Goal: Information Seeking & Learning: Check status

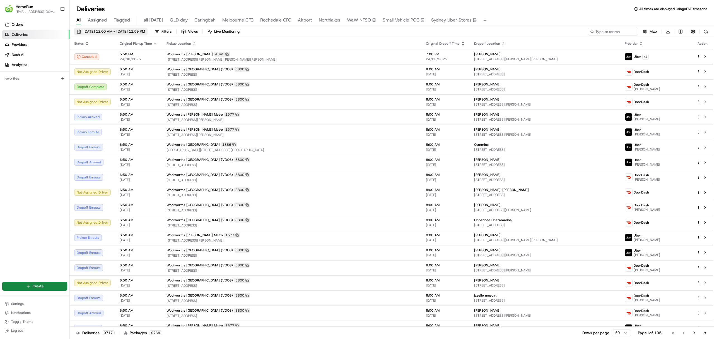
click at [118, 33] on span "[DATE] 12:00 AM - [DATE] 11:59 PM" at bounding box center [114, 31] width 62 height 5
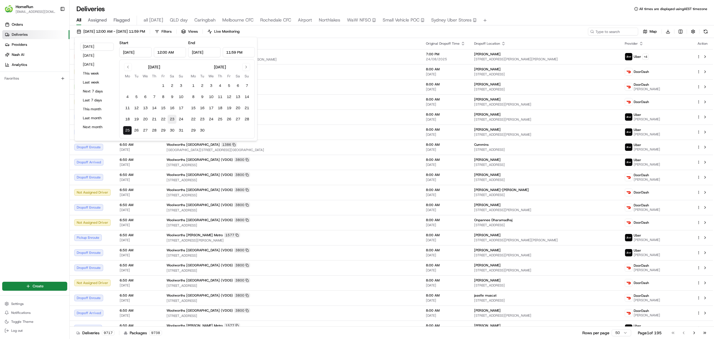
click at [170, 119] on button "23" at bounding box center [172, 119] width 9 height 9
type input "[DATE]"
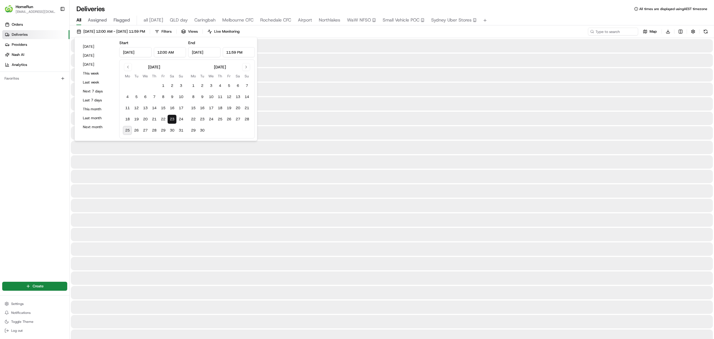
click at [172, 120] on button "23" at bounding box center [172, 119] width 9 height 9
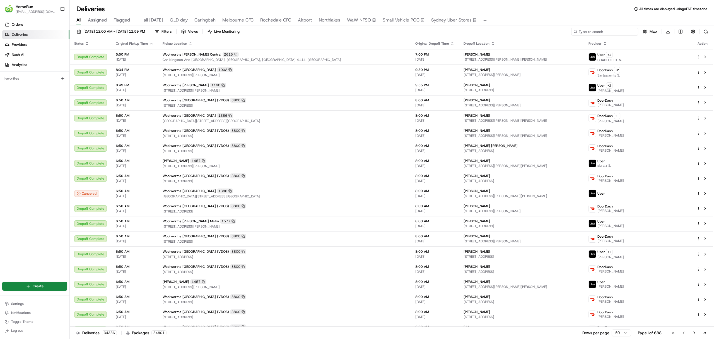
paste input "0F341"
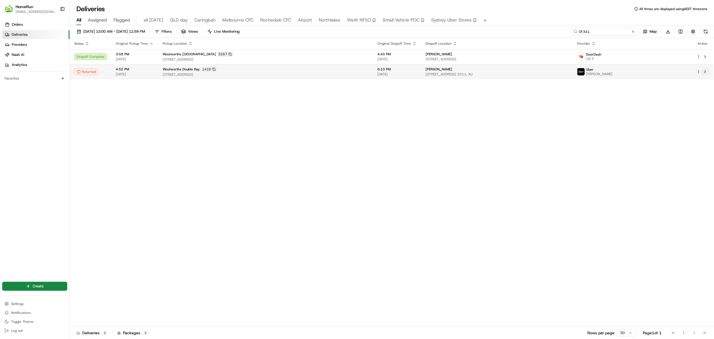
type input "0F341"
click at [704, 73] on button at bounding box center [705, 71] width 7 height 7
click at [692, 31] on button "button" at bounding box center [693, 32] width 8 height 8
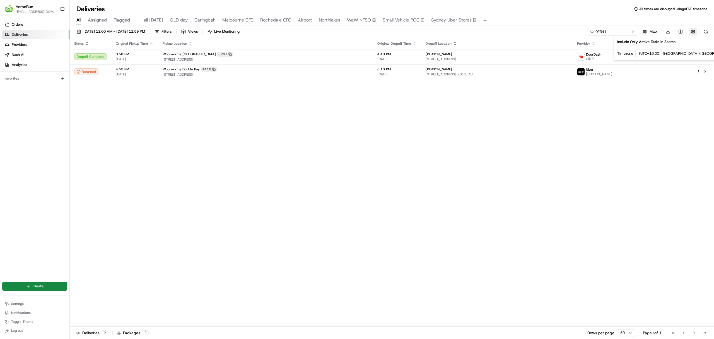
click at [691, 30] on button "button" at bounding box center [693, 32] width 8 height 8
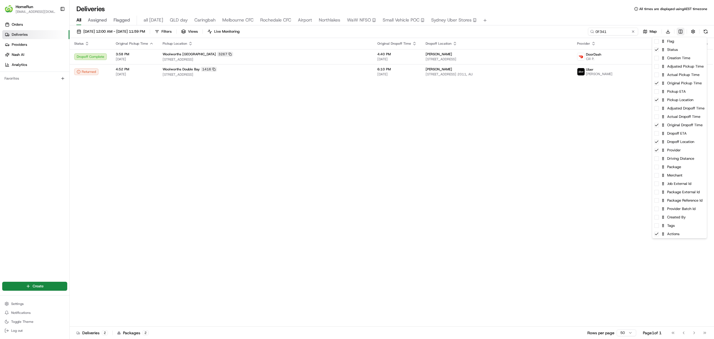
click at [680, 30] on html "HomeRun [EMAIL_ADDRESS][DOMAIN_NAME] Toggle Sidebar Orders Deliveries Providers…" at bounding box center [357, 169] width 714 height 339
click at [658, 195] on div "Package External Id" at bounding box center [679, 192] width 55 height 8
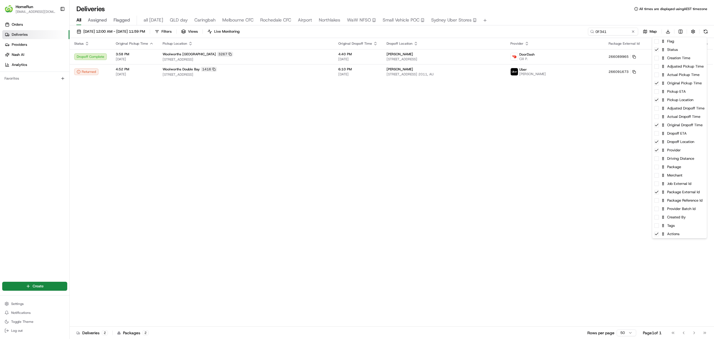
click at [562, 193] on html "HomeRun [EMAIL_ADDRESS][DOMAIN_NAME] Toggle Sidebar Orders Deliveries Providers…" at bounding box center [357, 169] width 714 height 339
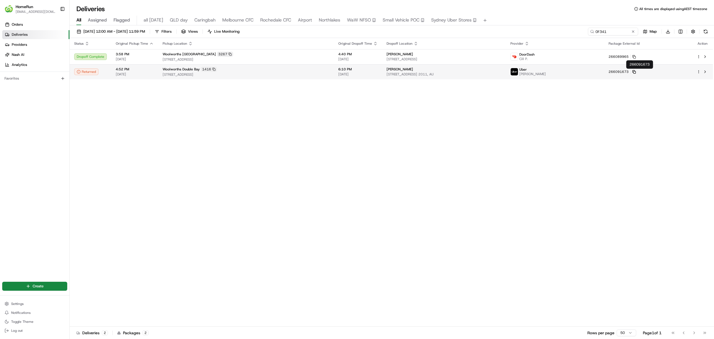
click at [636, 72] on icon at bounding box center [634, 72] width 4 height 4
click at [636, 71] on rect at bounding box center [635, 72] width 2 height 2
click at [633, 31] on button at bounding box center [634, 32] width 6 height 6
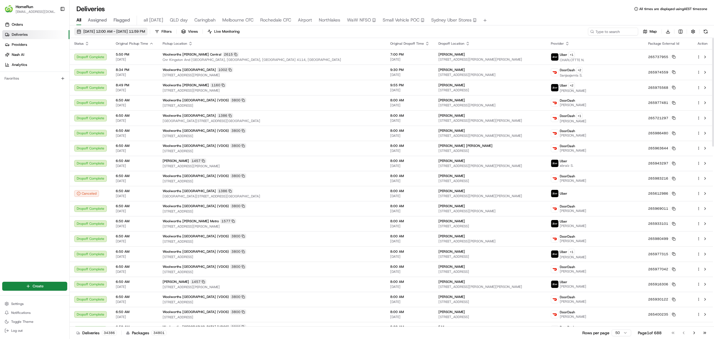
click at [100, 29] on span "[DATE] 12:00 AM - [DATE] 11:59 PM" at bounding box center [114, 31] width 62 height 5
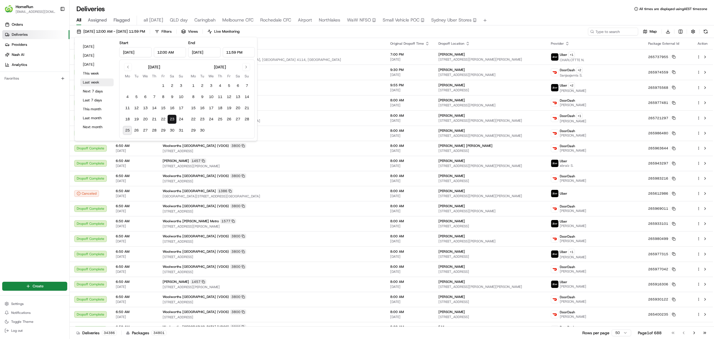
click at [96, 81] on button "Last week" at bounding box center [96, 82] width 33 height 8
type input "[DATE]"
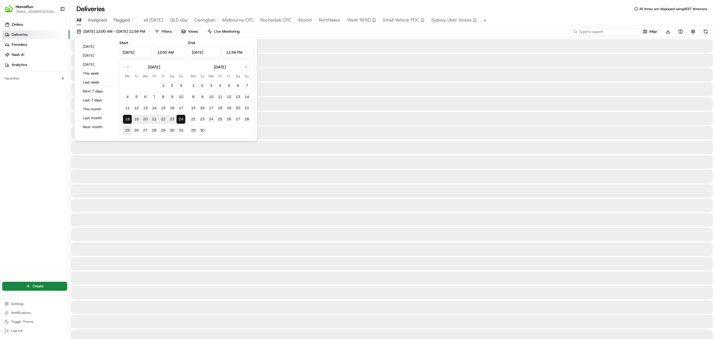
click at [600, 32] on input at bounding box center [604, 32] width 67 height 8
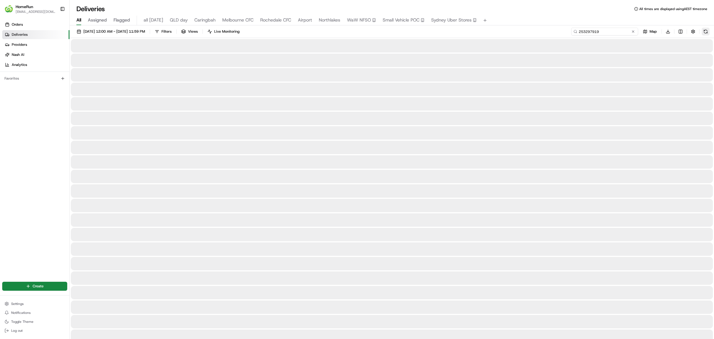
type input "253297919"
click at [708, 31] on button at bounding box center [706, 32] width 8 height 8
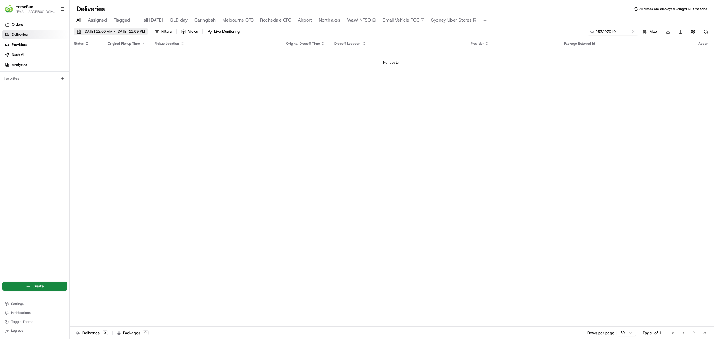
click at [95, 31] on span "[DATE] 12:00 AM - [DATE] 11:59 PM" at bounding box center [114, 31] width 62 height 5
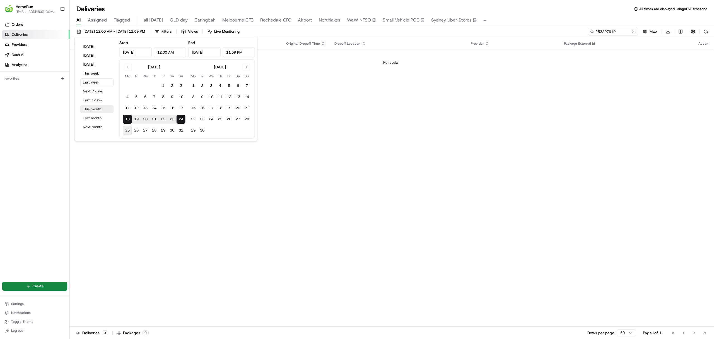
click at [93, 108] on button "This month" at bounding box center [96, 109] width 33 height 8
type input "[DATE]"
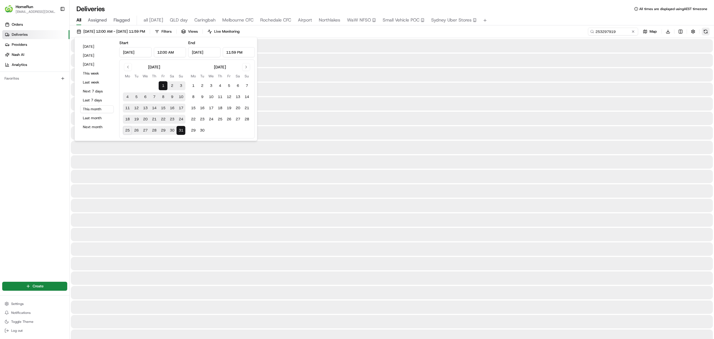
click at [705, 31] on button at bounding box center [706, 32] width 8 height 8
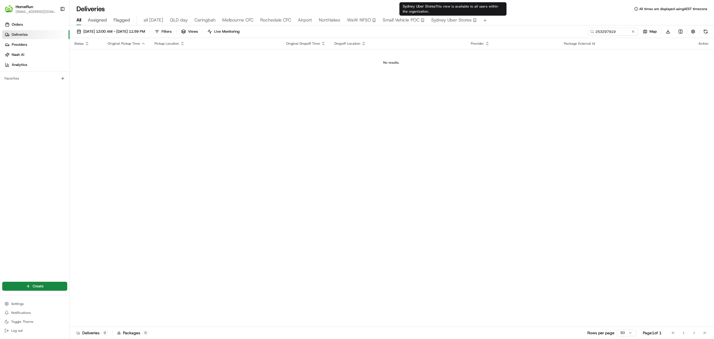
click at [633, 31] on button at bounding box center [634, 32] width 6 height 6
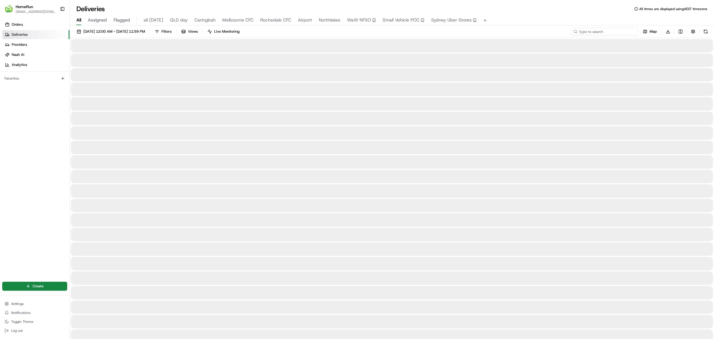
paste input "265531268"
click at [705, 29] on button at bounding box center [706, 32] width 8 height 8
click at [594, 31] on input "265531268" at bounding box center [604, 32] width 67 height 8
type input "265531268"
click at [705, 32] on button at bounding box center [706, 32] width 8 height 8
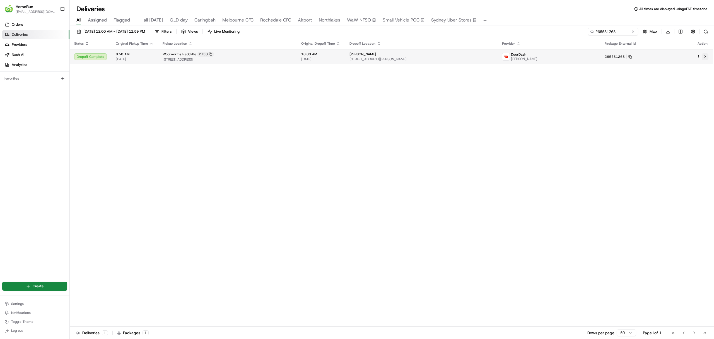
click at [705, 57] on button at bounding box center [705, 56] width 7 height 7
click at [634, 32] on button at bounding box center [634, 32] width 6 height 6
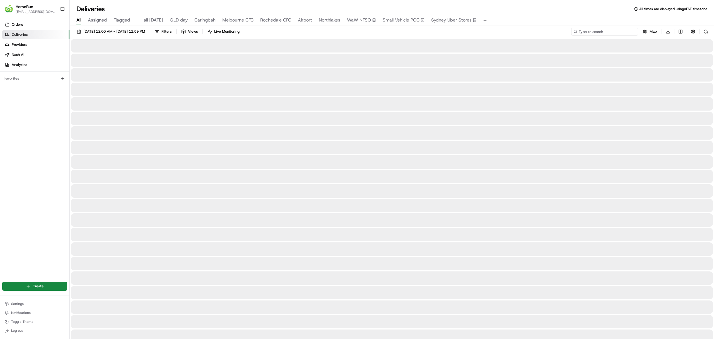
paste input "BAC58"
type input "BAC58"
click at [705, 32] on button at bounding box center [706, 32] width 8 height 8
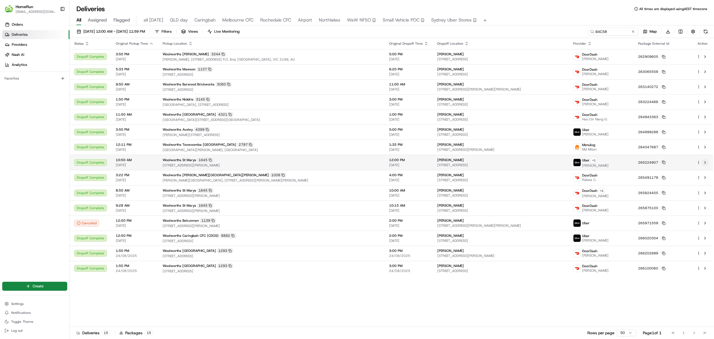
click at [705, 162] on button at bounding box center [705, 162] width 7 height 7
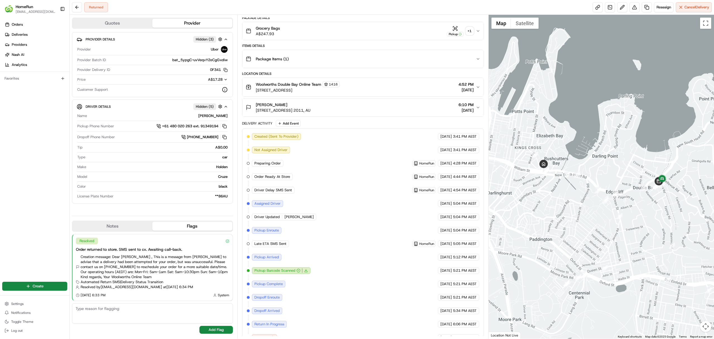
scroll to position [68, 0]
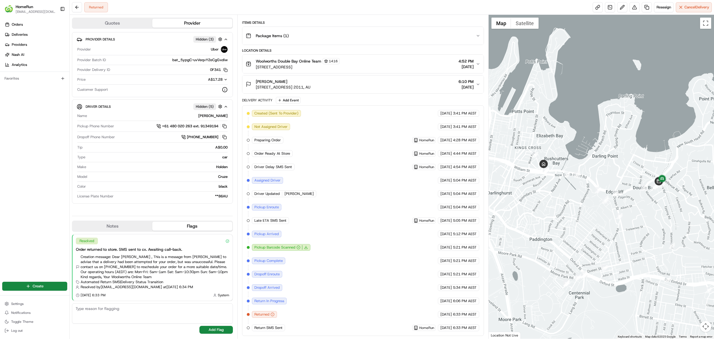
click at [478, 34] on icon "button" at bounding box center [478, 35] width 4 height 4
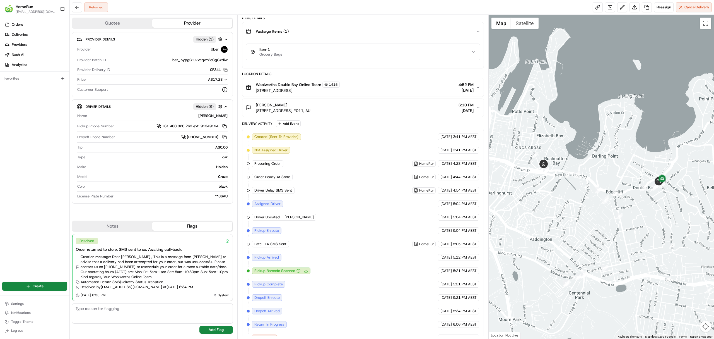
click at [478, 33] on icon "button" at bounding box center [478, 31] width 4 height 4
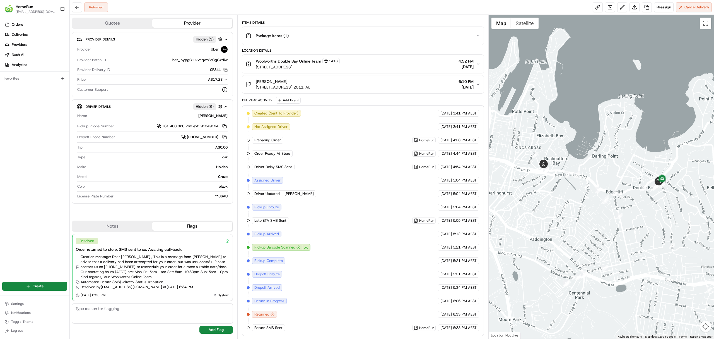
click at [479, 62] on icon "button" at bounding box center [478, 64] width 4 height 4
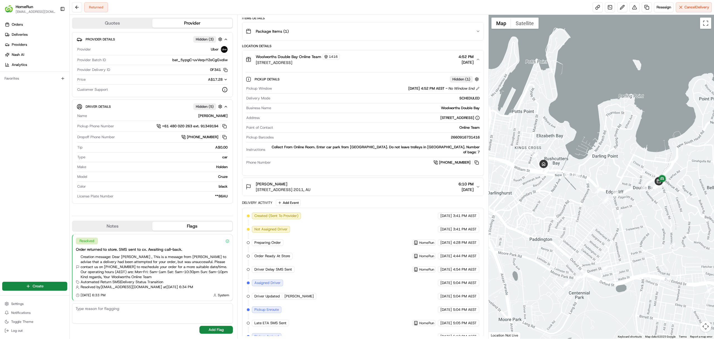
click at [479, 60] on icon "button" at bounding box center [478, 59] width 2 height 1
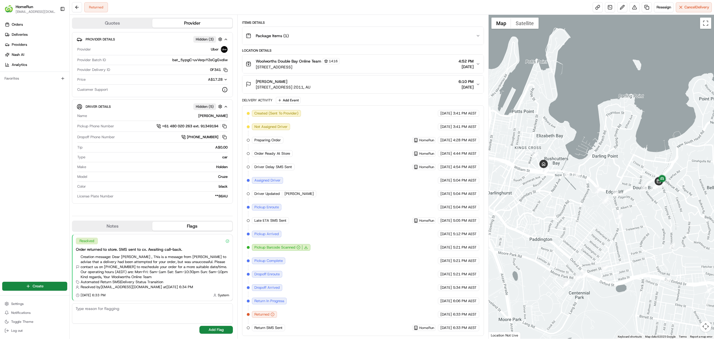
click at [479, 83] on icon "button" at bounding box center [478, 84] width 4 height 4
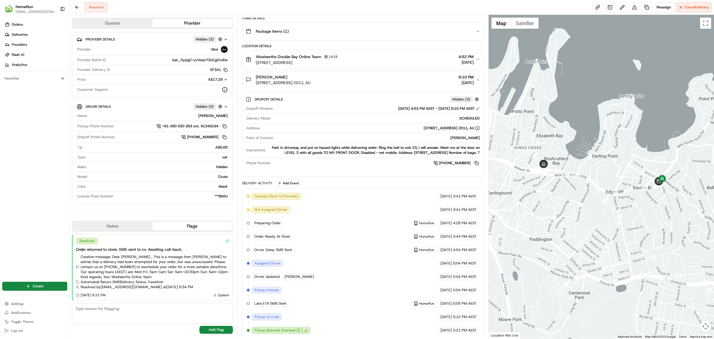
click at [477, 60] on icon "button" at bounding box center [478, 59] width 2 height 1
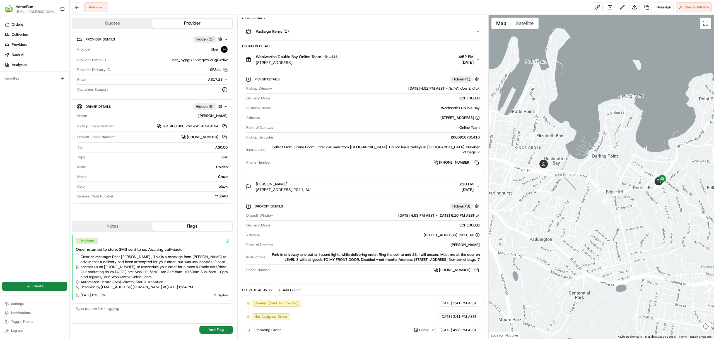
click at [477, 33] on icon "button" at bounding box center [478, 31] width 4 height 4
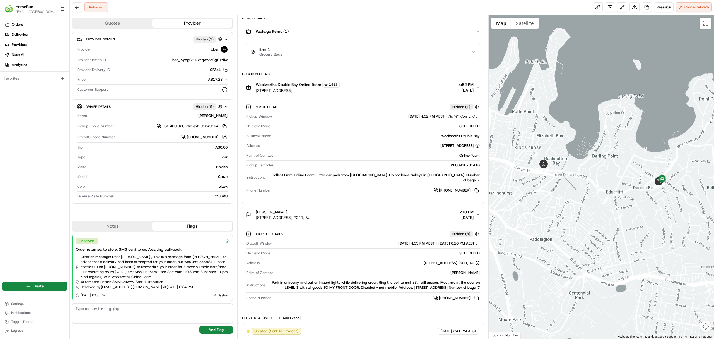
click at [477, 32] on icon "button" at bounding box center [478, 31] width 2 height 1
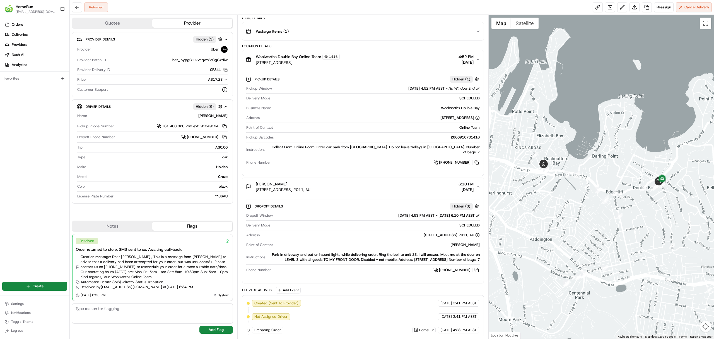
click at [479, 60] on icon "button" at bounding box center [478, 59] width 2 height 1
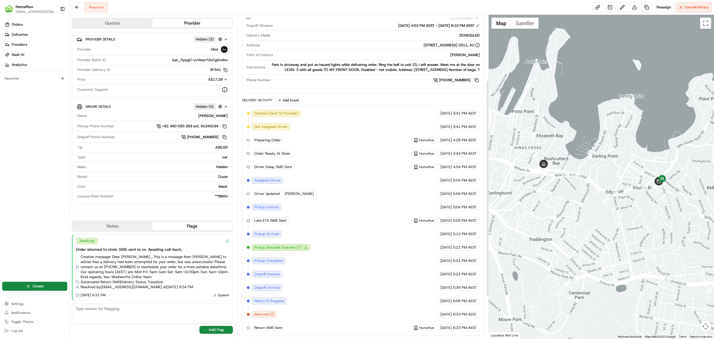
scroll to position [0, 0]
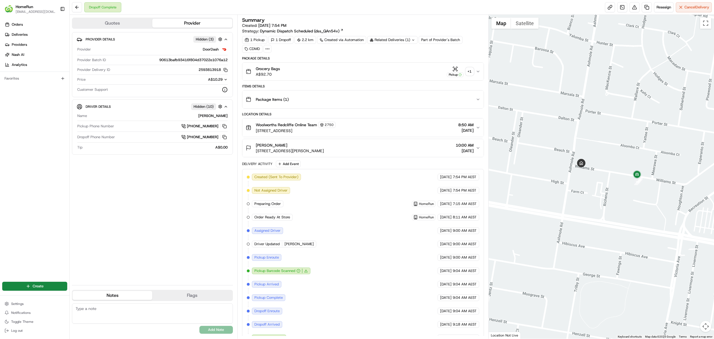
drag, startPoint x: 537, startPoint y: 175, endPoint x: 589, endPoint y: 190, distance: 53.8
click at [589, 190] on div at bounding box center [602, 177] width 226 height 324
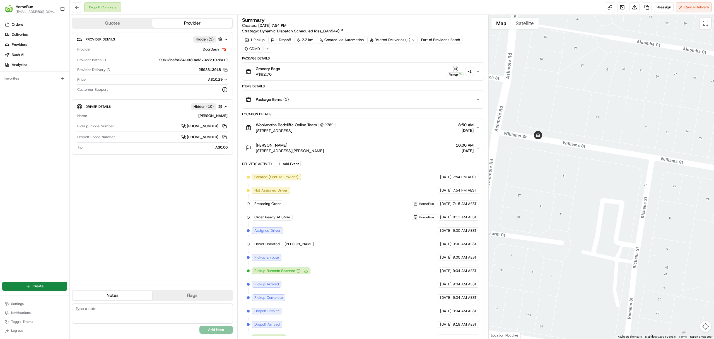
drag, startPoint x: 551, startPoint y: 191, endPoint x: 664, endPoint y: 203, distance: 113.5
click at [664, 203] on div at bounding box center [602, 177] width 226 height 324
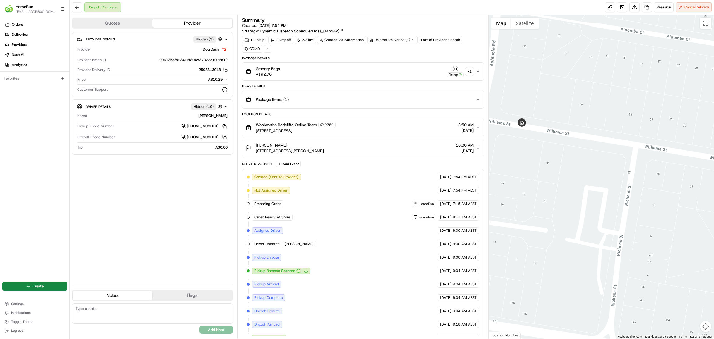
drag, startPoint x: 604, startPoint y: 199, endPoint x: 586, endPoint y: 187, distance: 21.7
click at [586, 187] on div at bounding box center [602, 177] width 226 height 324
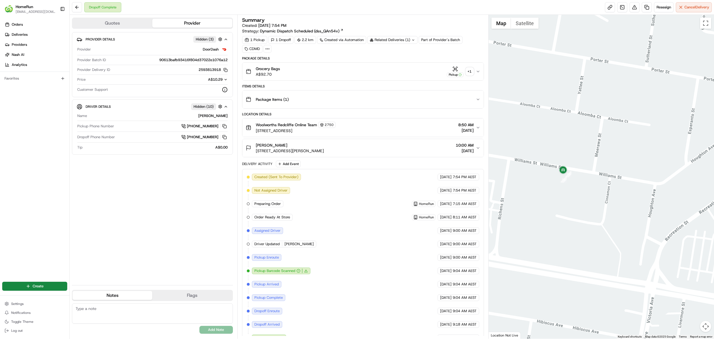
drag, startPoint x: 635, startPoint y: 199, endPoint x: 531, endPoint y: 191, distance: 103.8
click at [531, 191] on div at bounding box center [602, 177] width 226 height 324
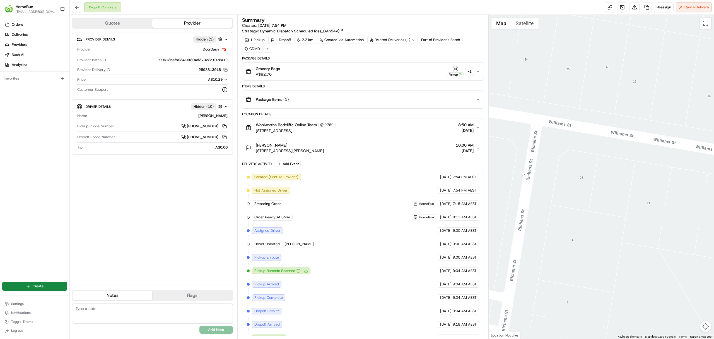
drag, startPoint x: 556, startPoint y: 201, endPoint x: 723, endPoint y: 234, distance: 170.1
click at [714, 234] on html "HomeRun dhayes2@woolworths.com.au Toggle Sidebar Orders Deliveries Providers Na…" at bounding box center [357, 169] width 714 height 339
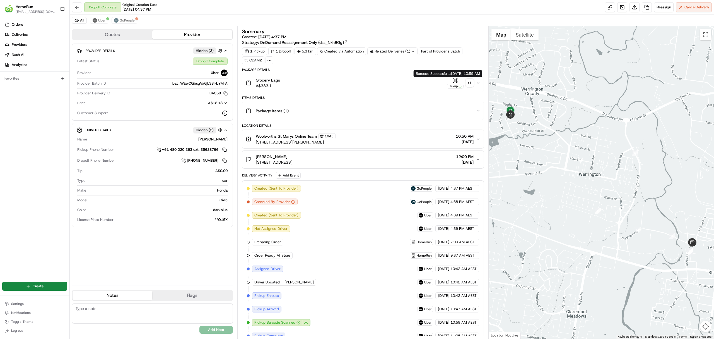
click at [459, 84] on div "Pickup" at bounding box center [455, 86] width 17 height 5
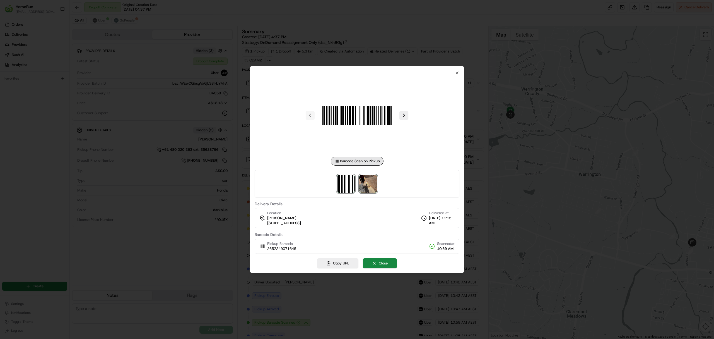
drag, startPoint x: 367, startPoint y: 182, endPoint x: 372, endPoint y: 180, distance: 5.3
click at [372, 180] on img at bounding box center [368, 184] width 18 height 18
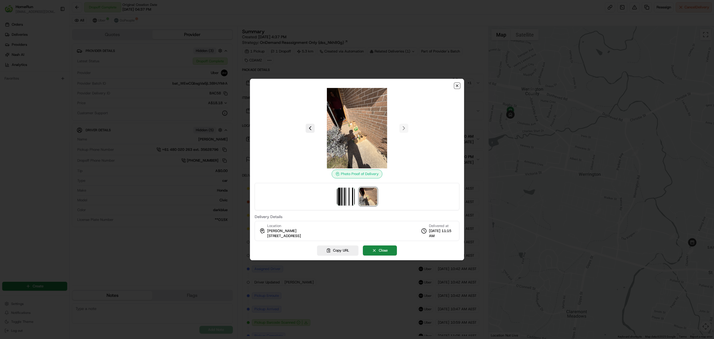
drag, startPoint x: 458, startPoint y: 86, endPoint x: 699, endPoint y: 143, distance: 247.1
click at [458, 86] on icon "button" at bounding box center [457, 86] width 2 height 2
